Goal: Task Accomplishment & Management: Use online tool/utility

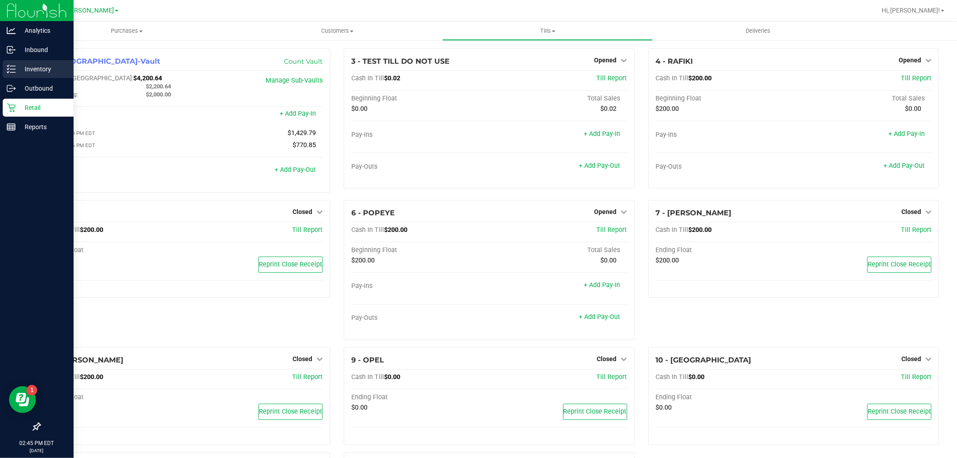
click at [48, 62] on div "Inventory" at bounding box center [38, 69] width 71 height 18
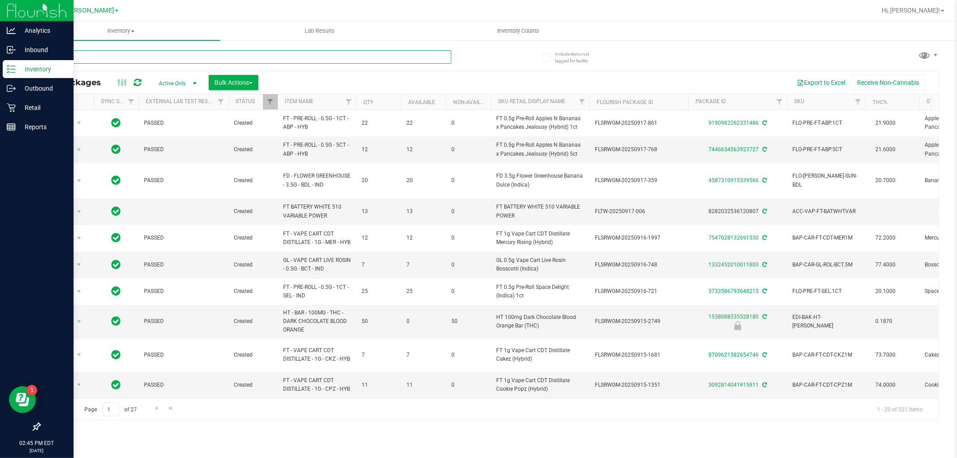
click at [155, 53] on input "text" at bounding box center [245, 56] width 412 height 13
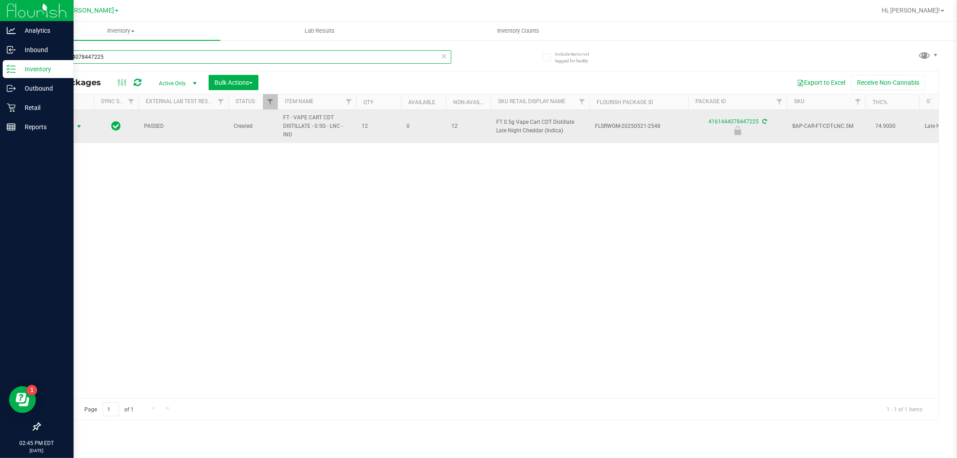
type input "4161444078447225"
click at [72, 122] on span "Action" at bounding box center [61, 126] width 24 height 13
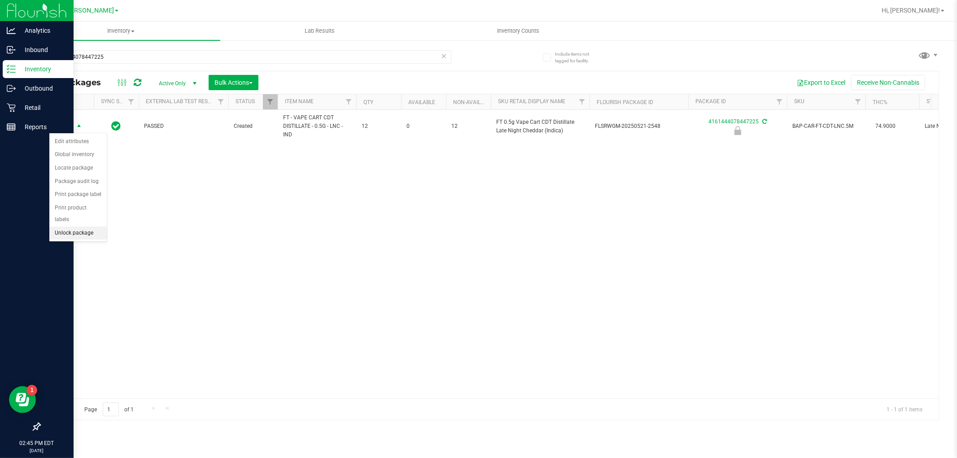
click at [65, 231] on li "Unlock package" at bounding box center [77, 233] width 57 height 13
